Goal: Check status

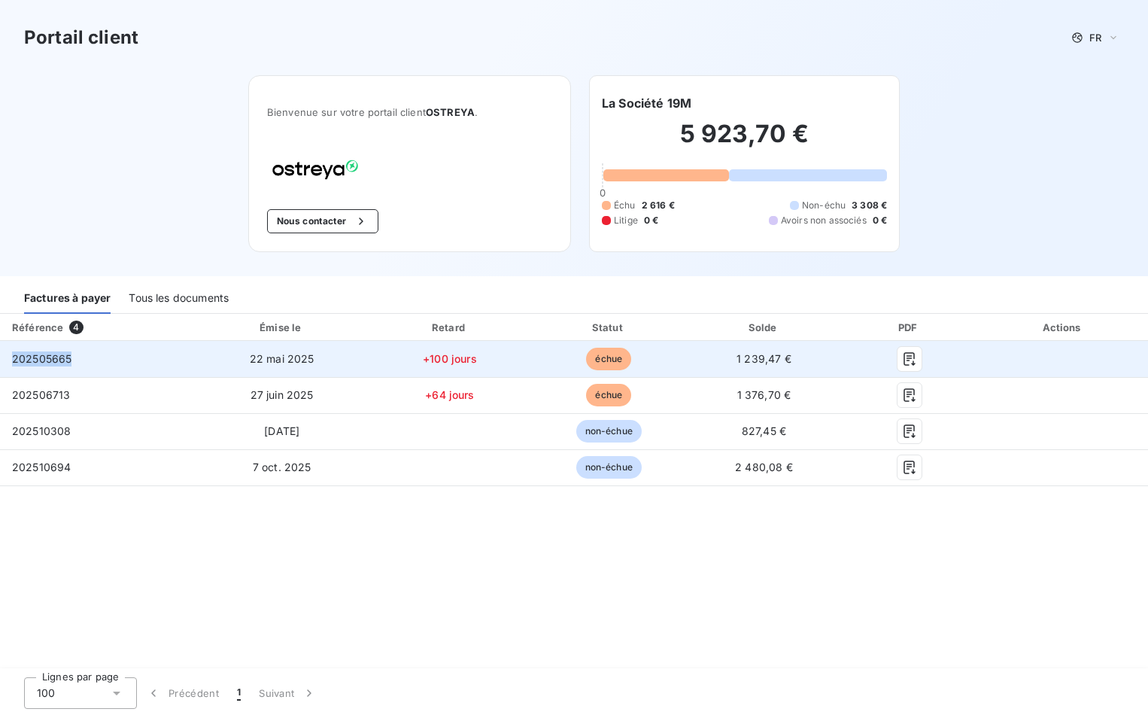
drag, startPoint x: 74, startPoint y: 359, endPoint x: 5, endPoint y: 360, distance: 69.2
click at [5, 360] on td "202505665" at bounding box center [97, 359] width 194 height 36
copy span "202505665"
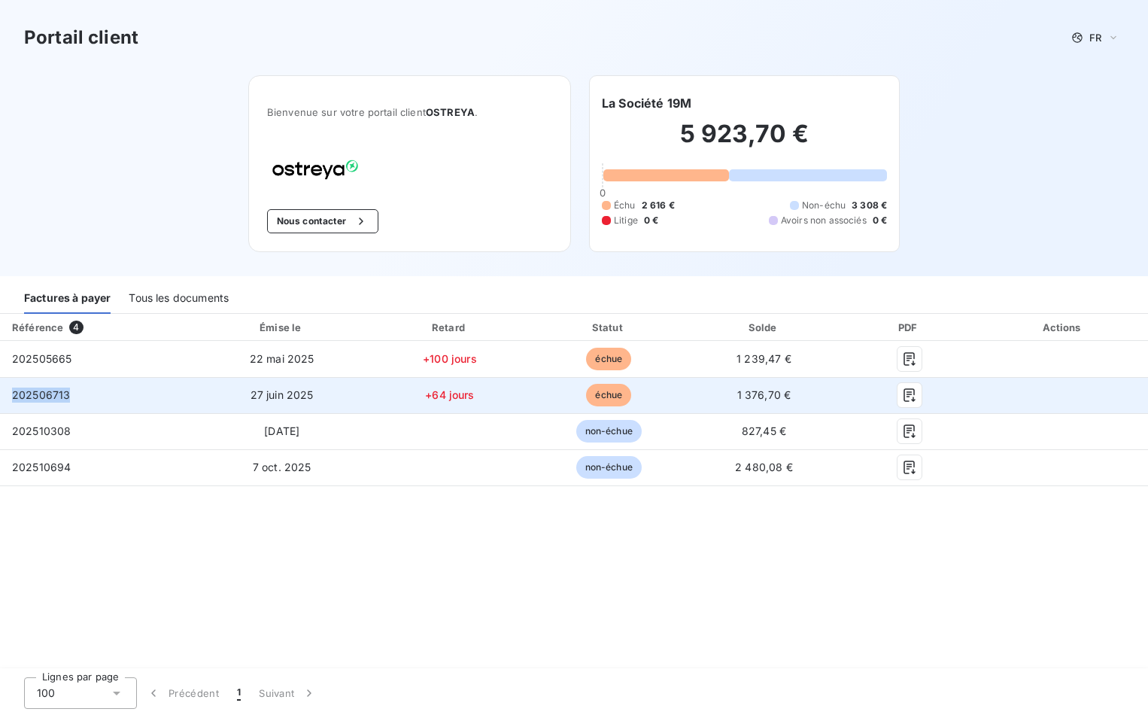
drag, startPoint x: 69, startPoint y: 397, endPoint x: 8, endPoint y: 397, distance: 61.7
click at [8, 397] on td "202506713" at bounding box center [97, 395] width 194 height 36
copy span "202506713"
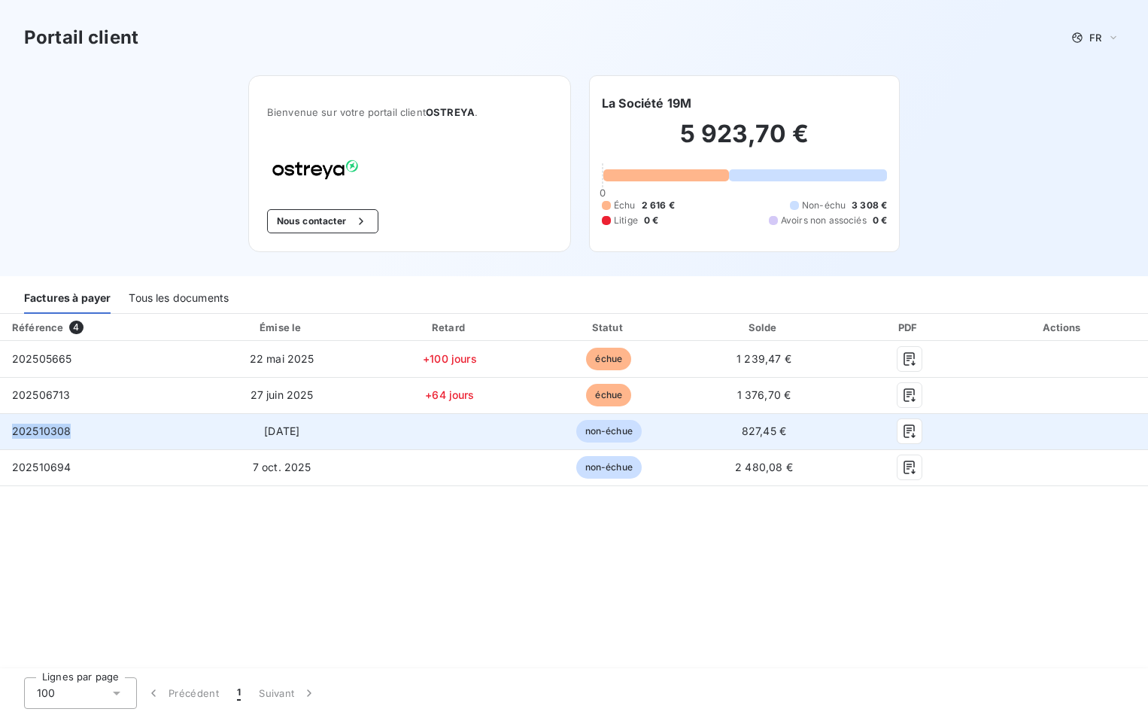
drag, startPoint x: 80, startPoint y: 434, endPoint x: 0, endPoint y: 434, distance: 79.8
click at [0, 434] on td "202510308" at bounding box center [97, 431] width 194 height 36
copy span "202510308"
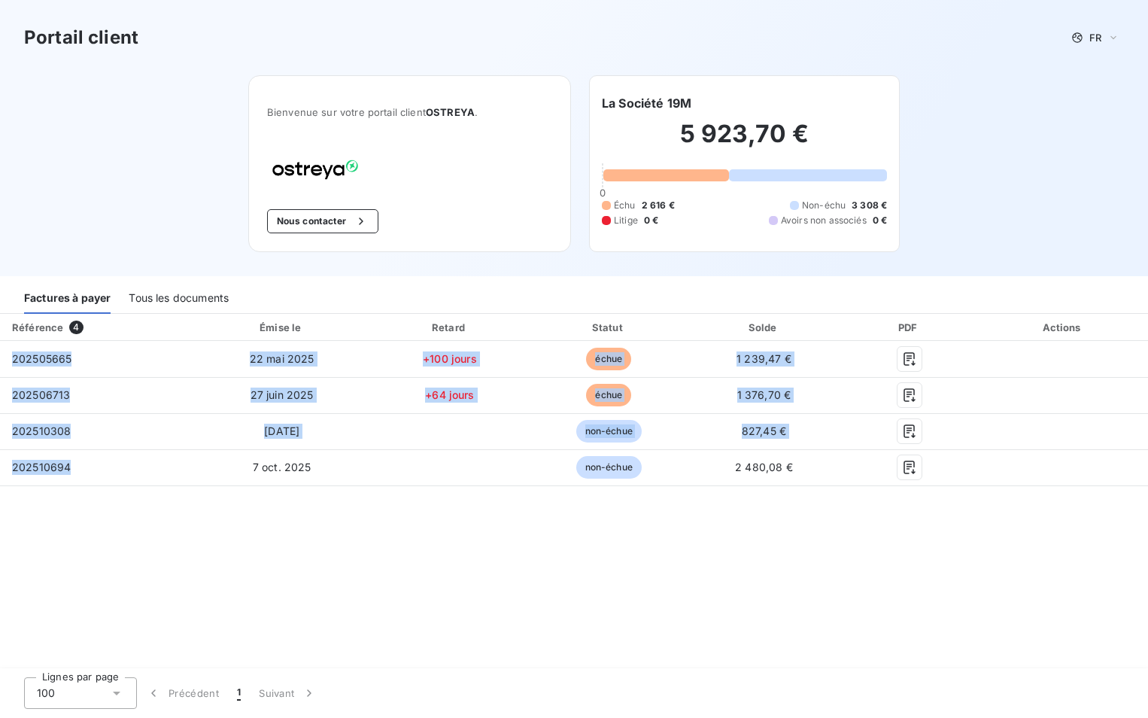
drag, startPoint x: 72, startPoint y: 470, endPoint x: -3, endPoint y: 470, distance: 75.3
click at [0, 470] on html "Portail client FR Bienvenue sur votre portail client OSTREYA . Nous contacter L…" at bounding box center [574, 359] width 1148 height 718
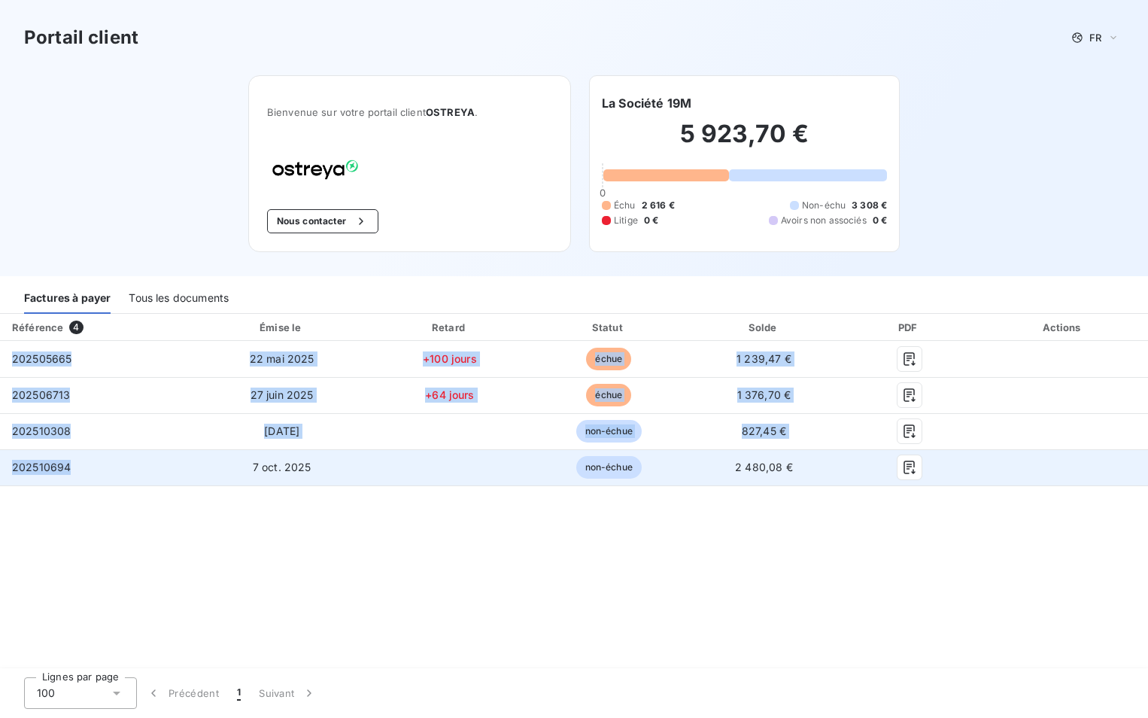
drag, startPoint x: -3, startPoint y: 470, endPoint x: 17, endPoint y: 468, distance: 20.4
click at [17, 468] on span "202510694" at bounding box center [41, 467] width 59 height 13
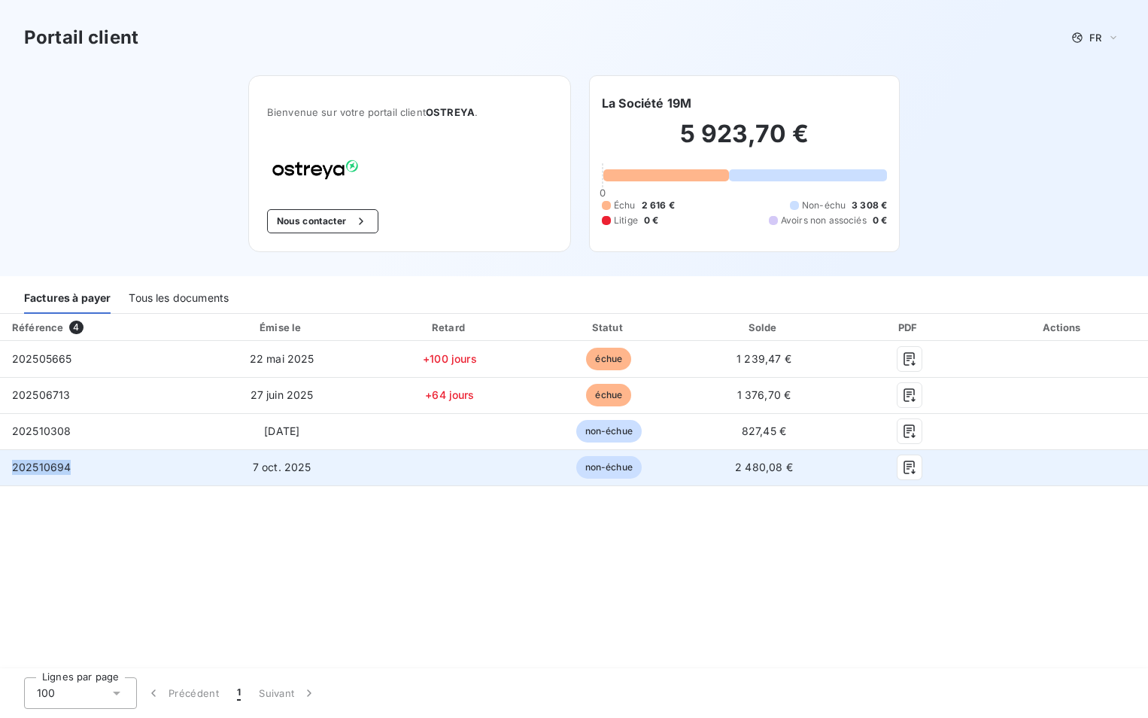
drag, startPoint x: 77, startPoint y: 467, endPoint x: 0, endPoint y: 468, distance: 76.8
click at [0, 468] on td "202510694" at bounding box center [97, 467] width 194 height 36
copy span "202510694"
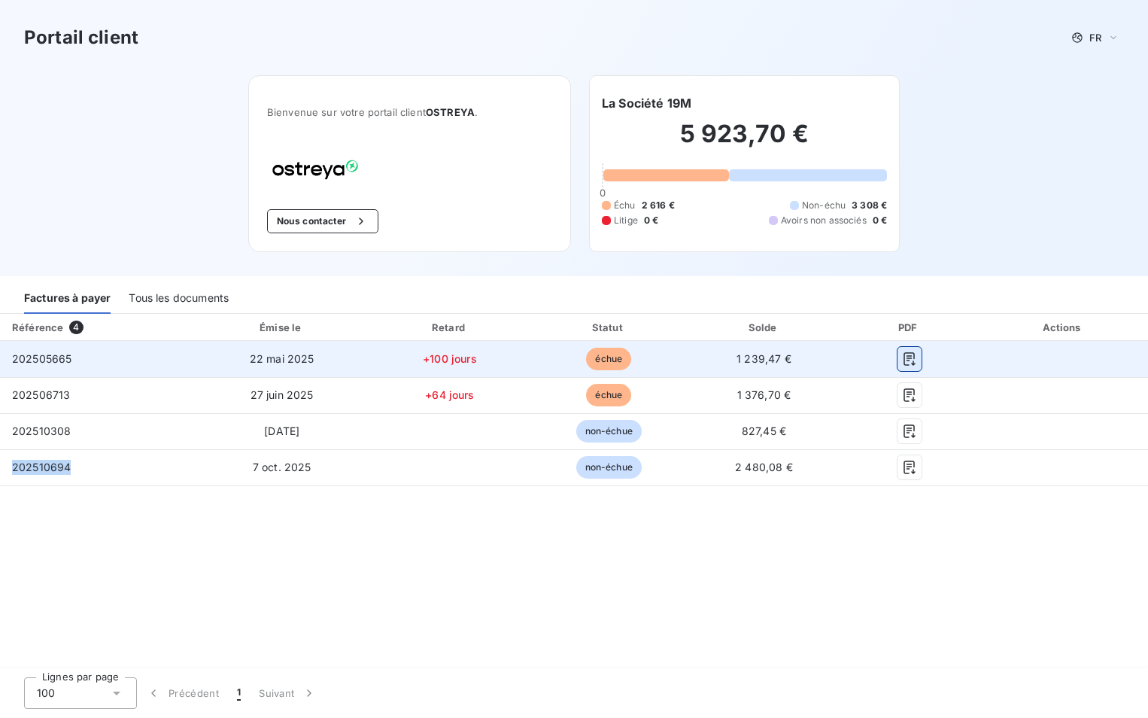
click at [909, 361] on icon "button" at bounding box center [909, 358] width 15 height 15
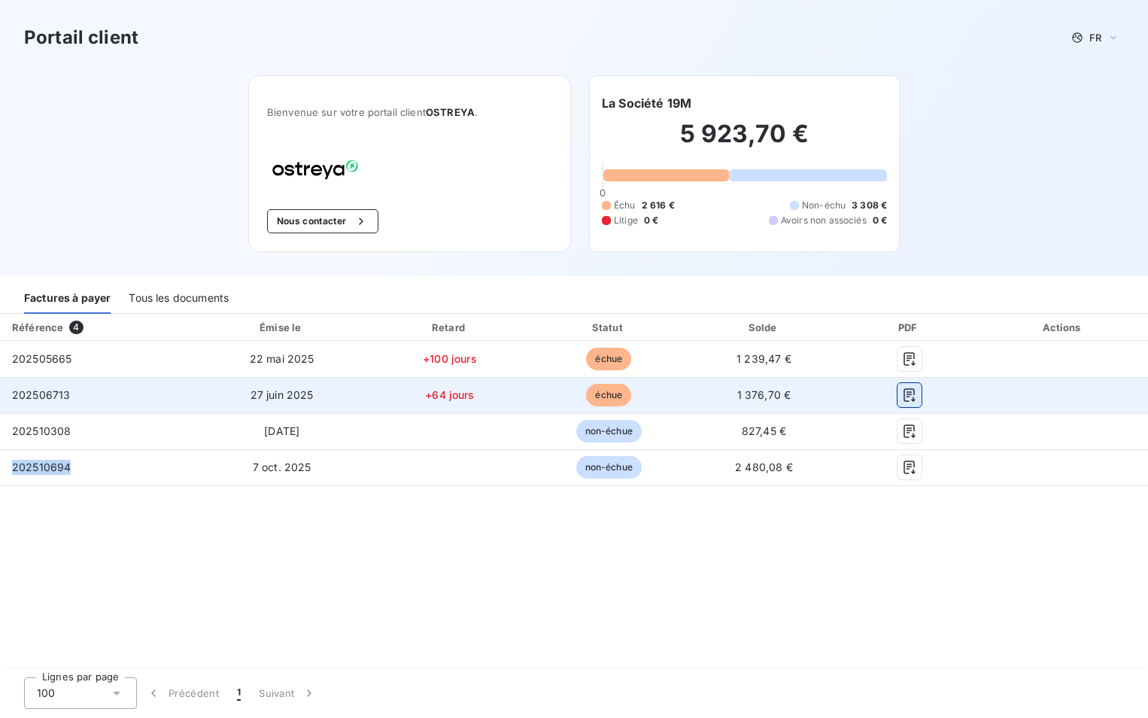
click at [905, 397] on icon "button" at bounding box center [909, 395] width 15 height 15
